Goal: Information Seeking & Learning: Learn about a topic

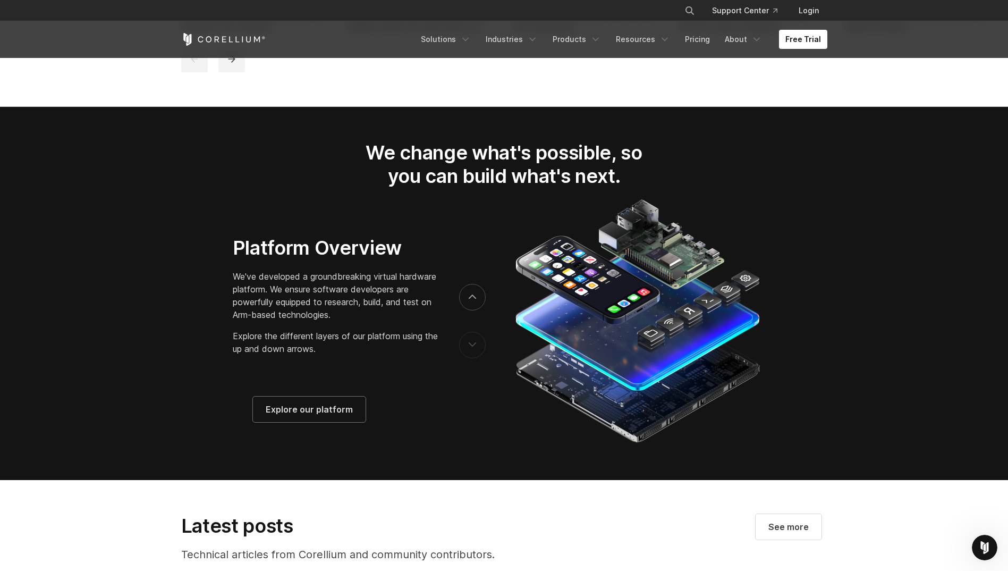
scroll to position [1807, 0]
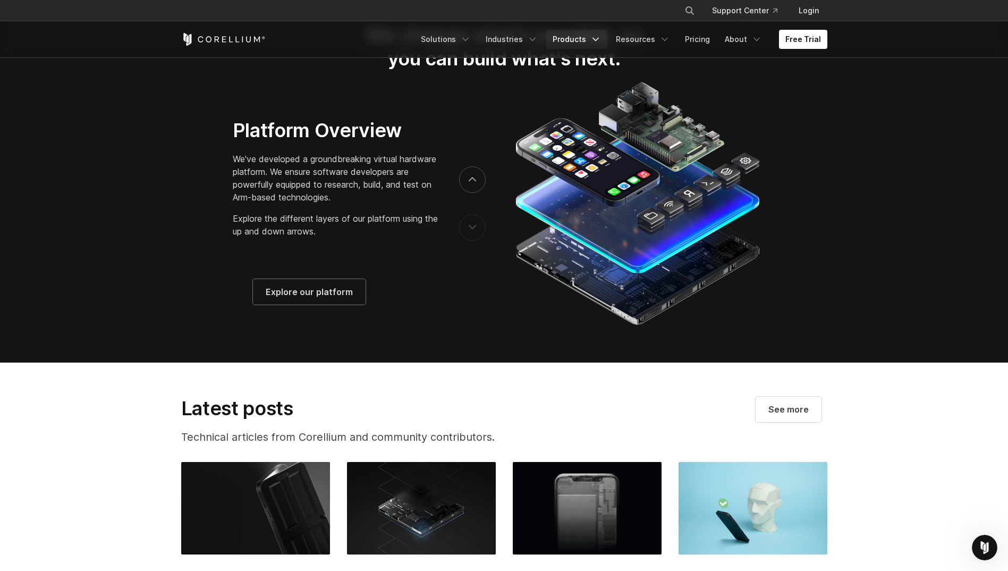
click at [587, 31] on link "Products" at bounding box center [576, 39] width 61 height 19
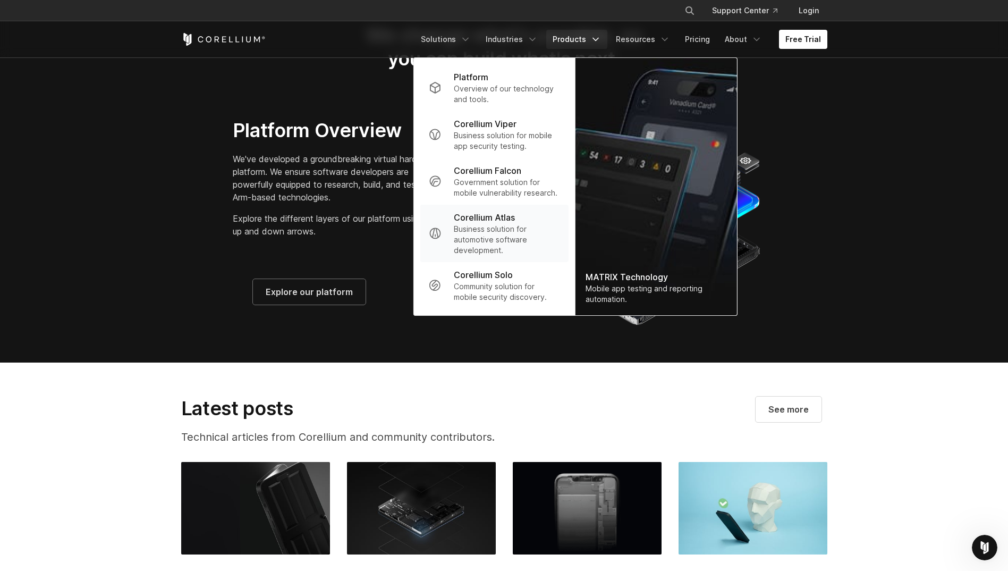
click at [555, 226] on p "Business solution for automotive software development." at bounding box center [507, 240] width 106 height 32
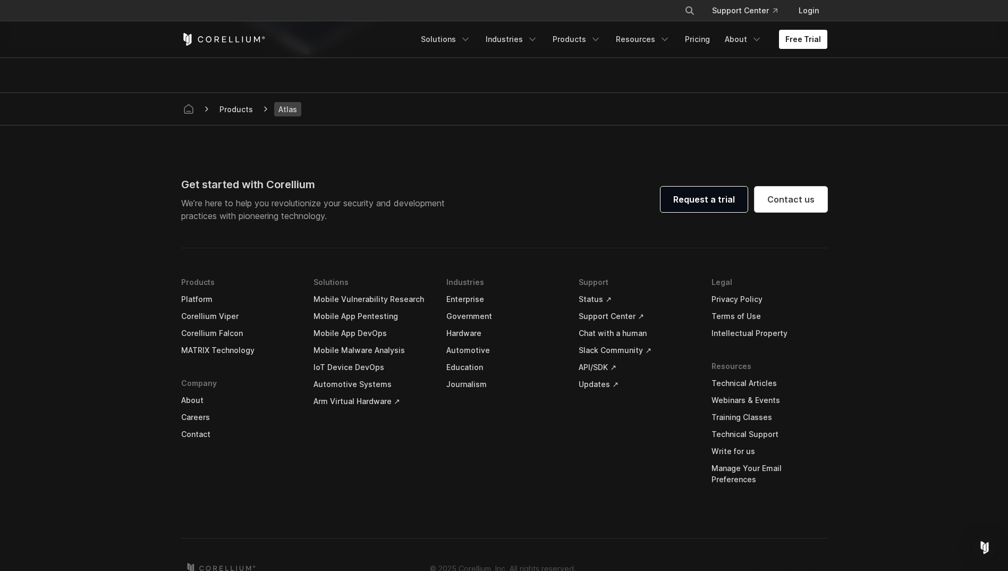
scroll to position [3065, 0]
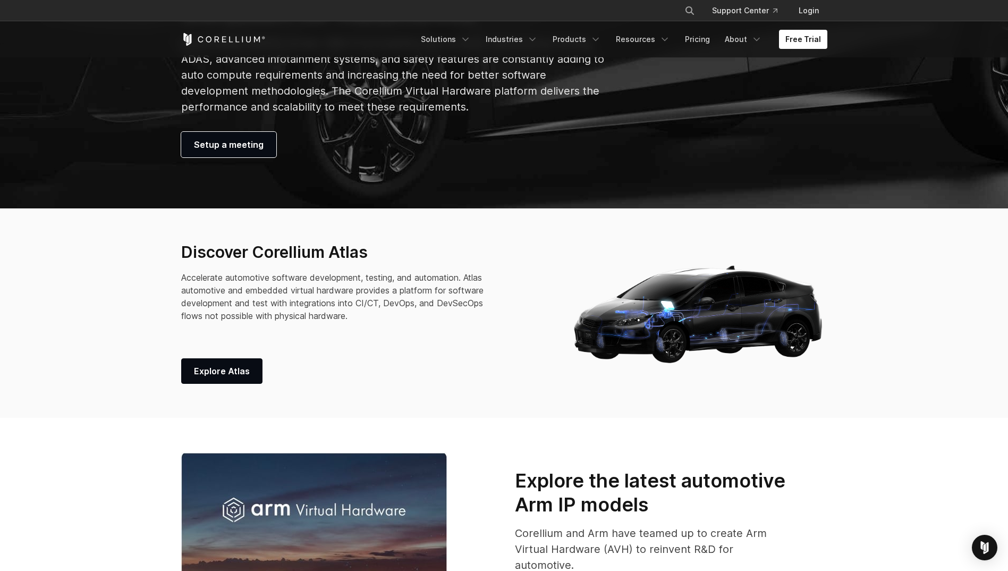
scroll to position [372, 0]
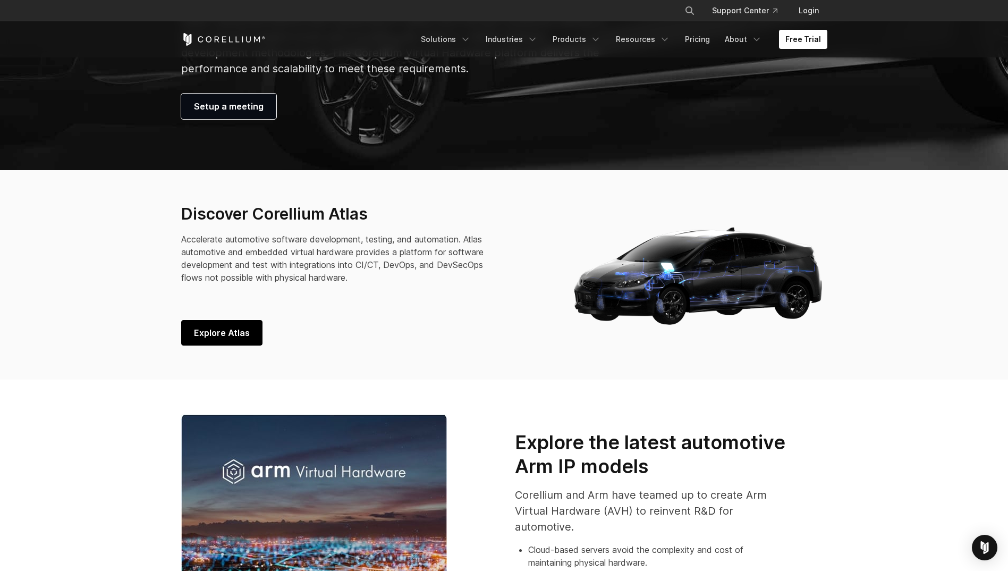
click at [237, 320] on link "Explore Atlas" at bounding box center [221, 333] width 81 height 26
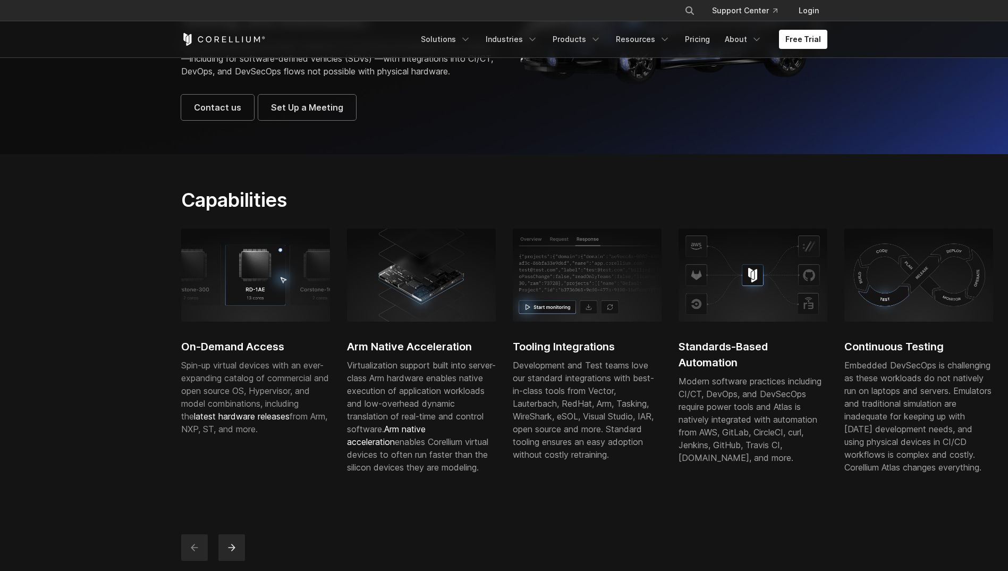
scroll to position [213, 0]
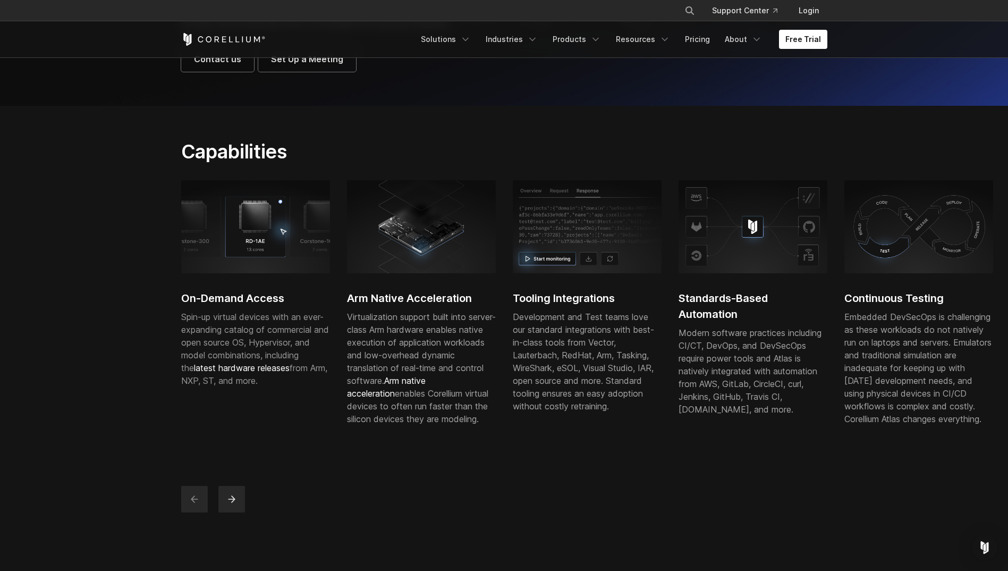
click at [569, 273] on img at bounding box center [587, 226] width 149 height 92
click at [803, 312] on h2 "Standards-Based Automation" at bounding box center [753, 306] width 149 height 32
click at [781, 317] on h2 "Standards-Based Automation" at bounding box center [753, 306] width 149 height 32
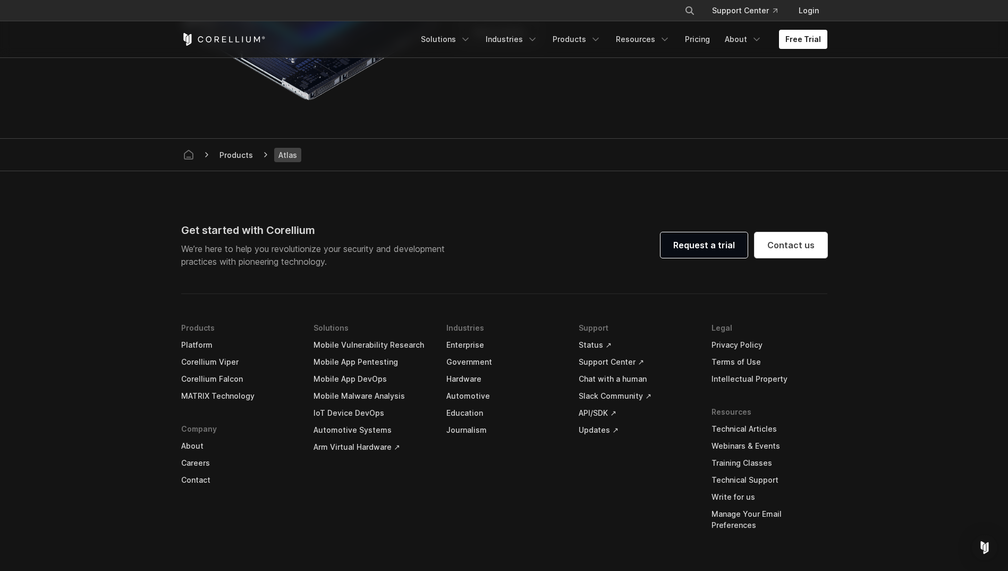
scroll to position [2977, 0]
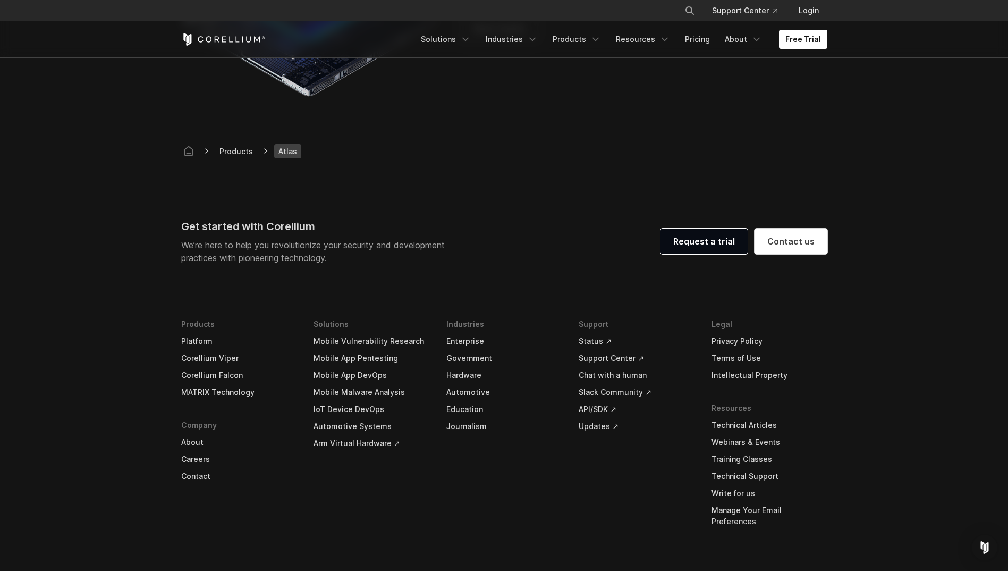
click at [616, 401] on link "Slack Community ↗" at bounding box center [637, 392] width 116 height 17
click at [601, 418] on link "API/SDK ↗" at bounding box center [637, 409] width 116 height 17
